Goal: Book appointment/travel/reservation

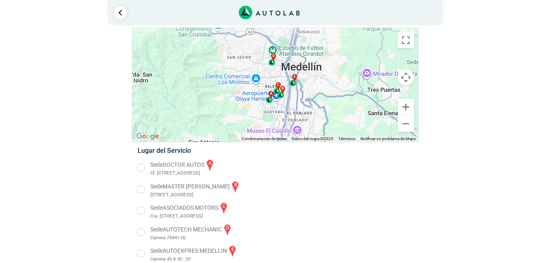
scroll to position [36, 0]
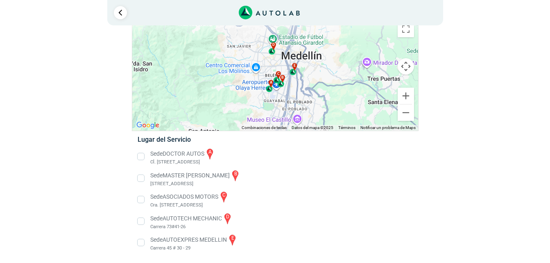
click at [141, 243] on li "Sede AUTOEXPRES MEDELLIN e Carrera 45 # 30 - 29" at bounding box center [275, 243] width 287 height 18
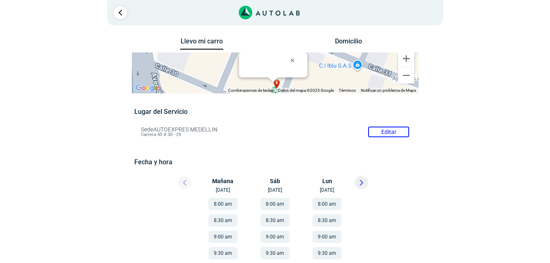
click at [225, 188] on div "[DATE] [DATE]" at bounding box center [226, 185] width 49 height 18
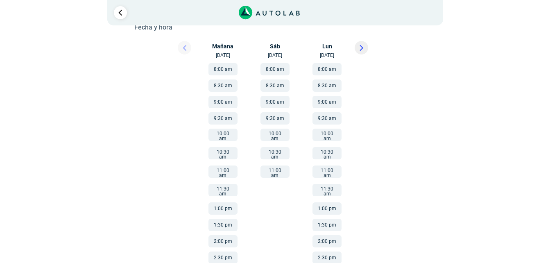
scroll to position [147, 0]
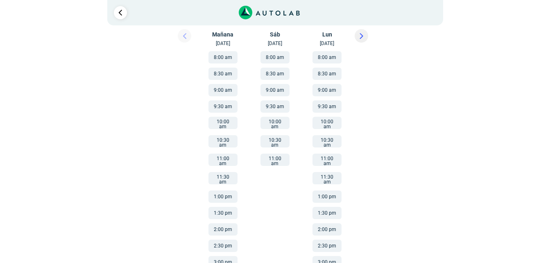
click at [222, 191] on button "1:00 pm" at bounding box center [223, 197] width 29 height 12
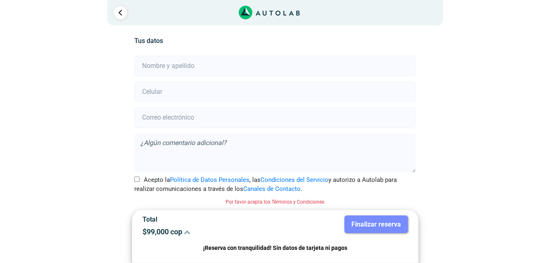
scroll to position [182, 0]
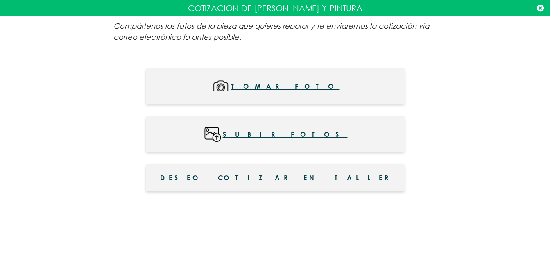
scroll to position [492, 0]
click at [284, 132] on span "Subir fotos" at bounding box center [285, 134] width 125 height 18
